Goal: Find specific page/section: Find specific page/section

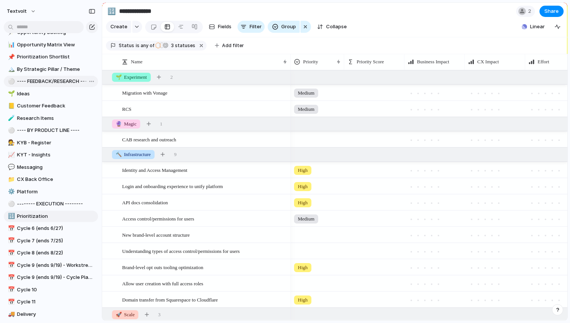
scroll to position [184, 0]
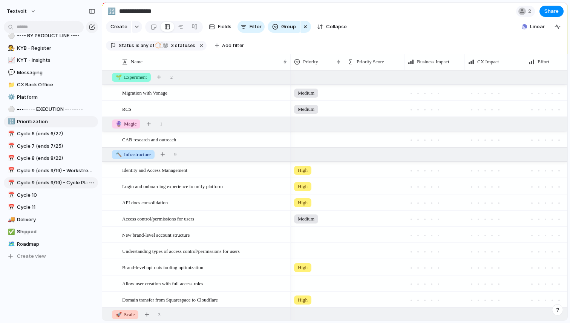
click at [66, 182] on span "Cycle 9 (ends 9/19) - Cycle Planning" at bounding box center [56, 183] width 78 height 8
type input "**********"
